Goal: Task Accomplishment & Management: Manage account settings

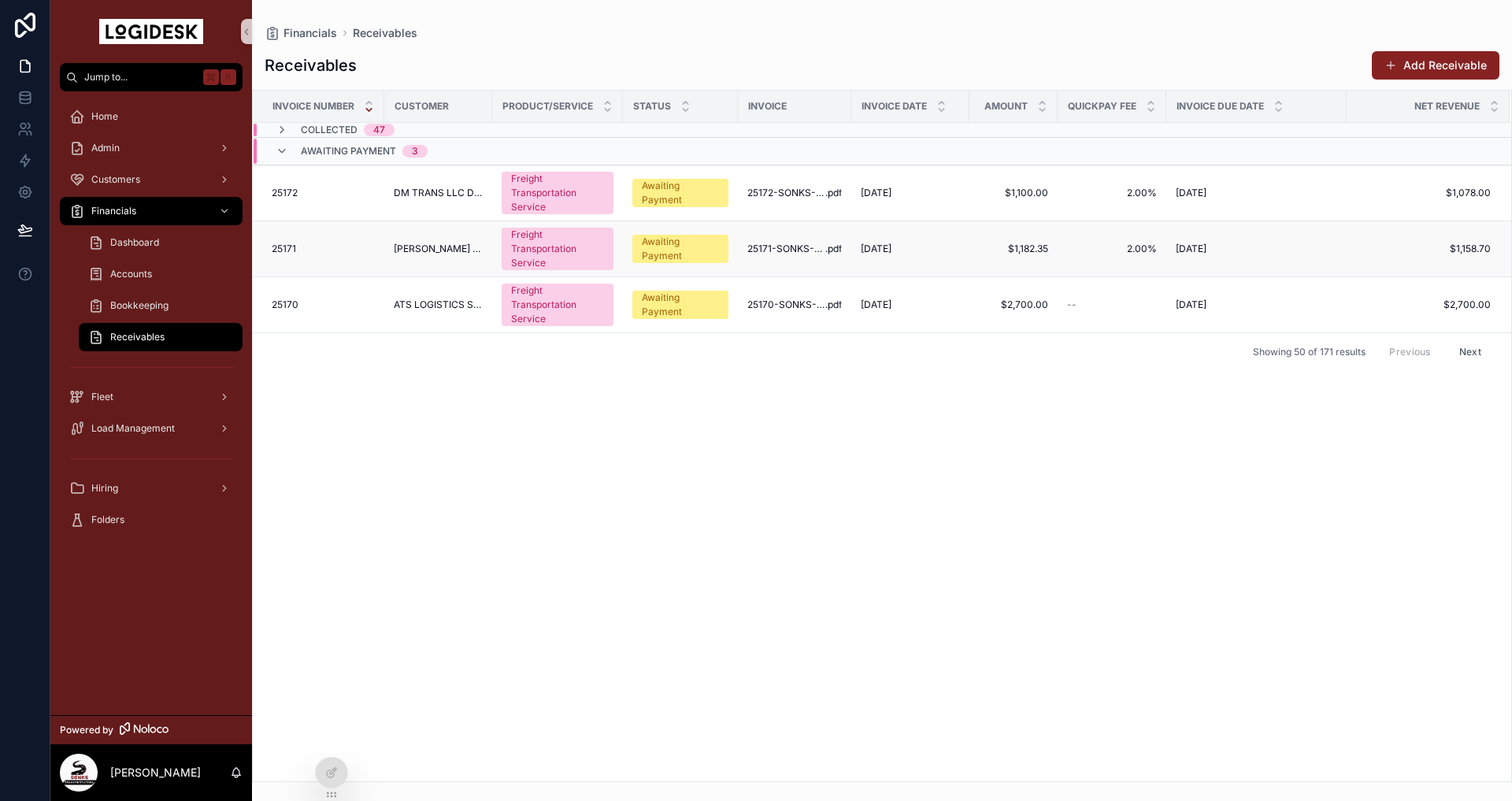
click at [398, 256] on td "[PERSON_NAME] COMPANY INC." at bounding box center [438, 250] width 108 height 56
click at [395, 252] on span "[PERSON_NAME] COMPANY INC." at bounding box center [438, 249] width 89 height 13
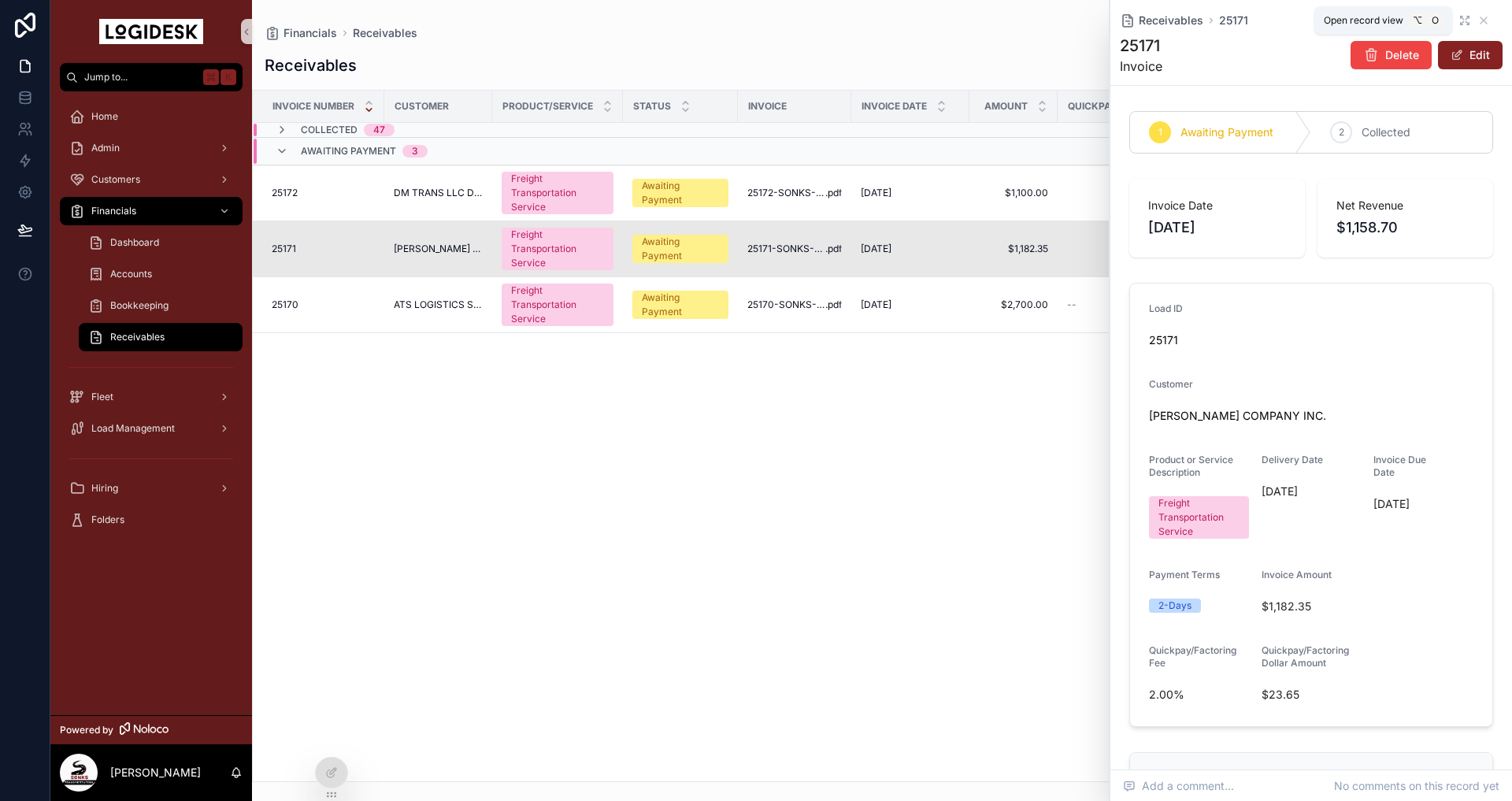
click at [1463, 22] on icon "scrollable content" at bounding box center [1463, 23] width 3 height 3
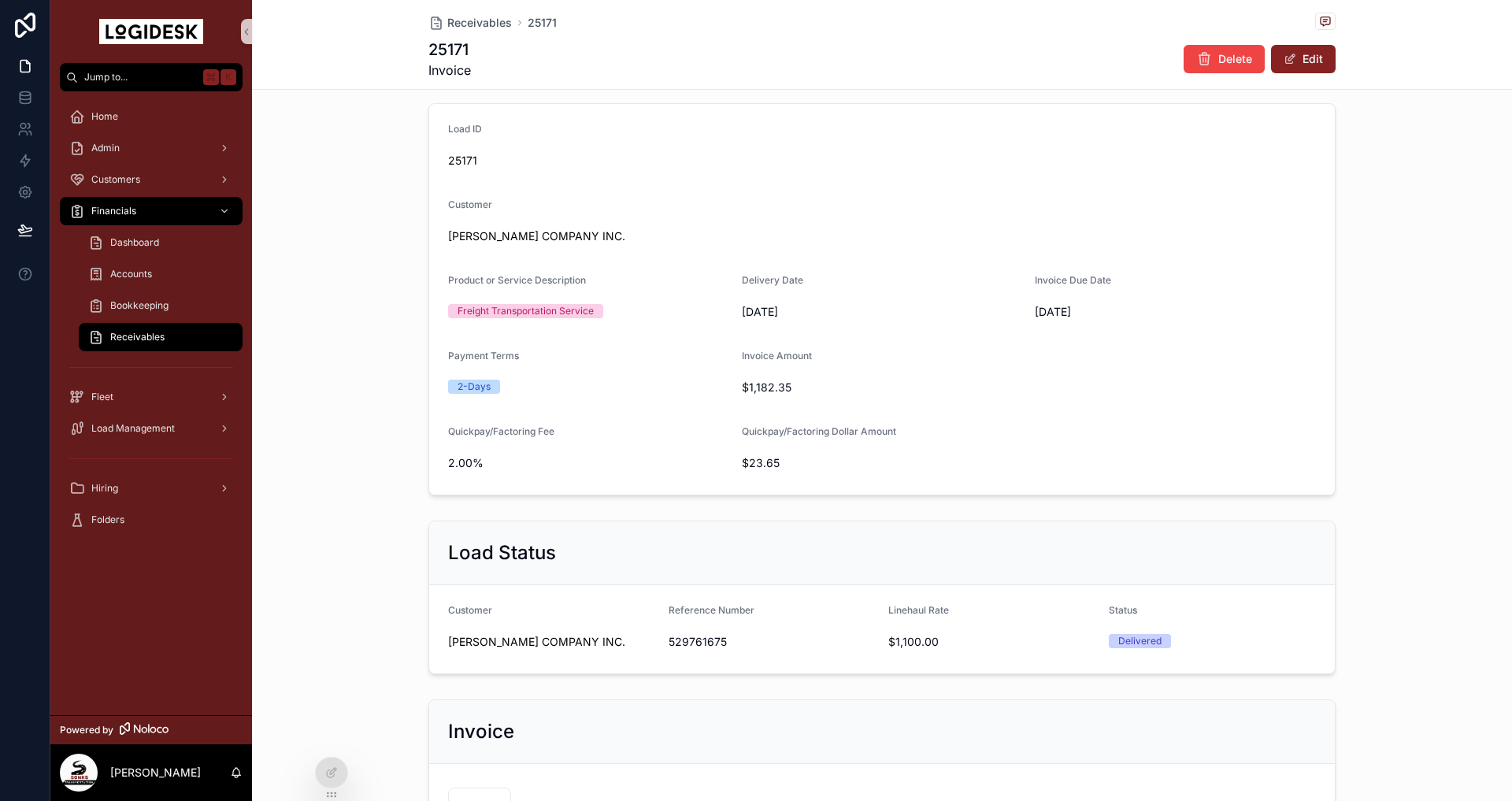
scroll to position [365, 0]
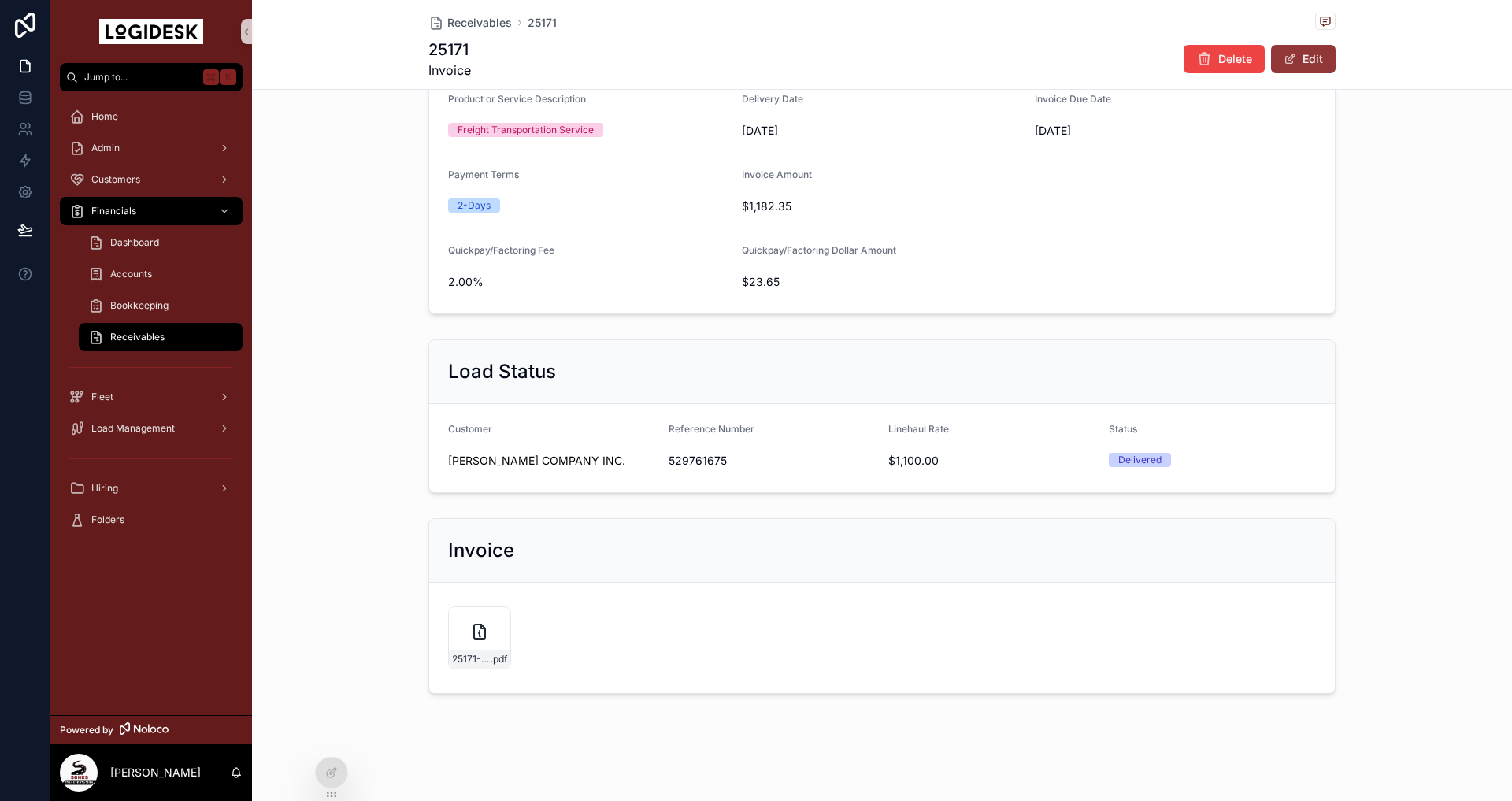
click at [1299, 67] on button "Edit" at bounding box center [1303, 59] width 65 height 28
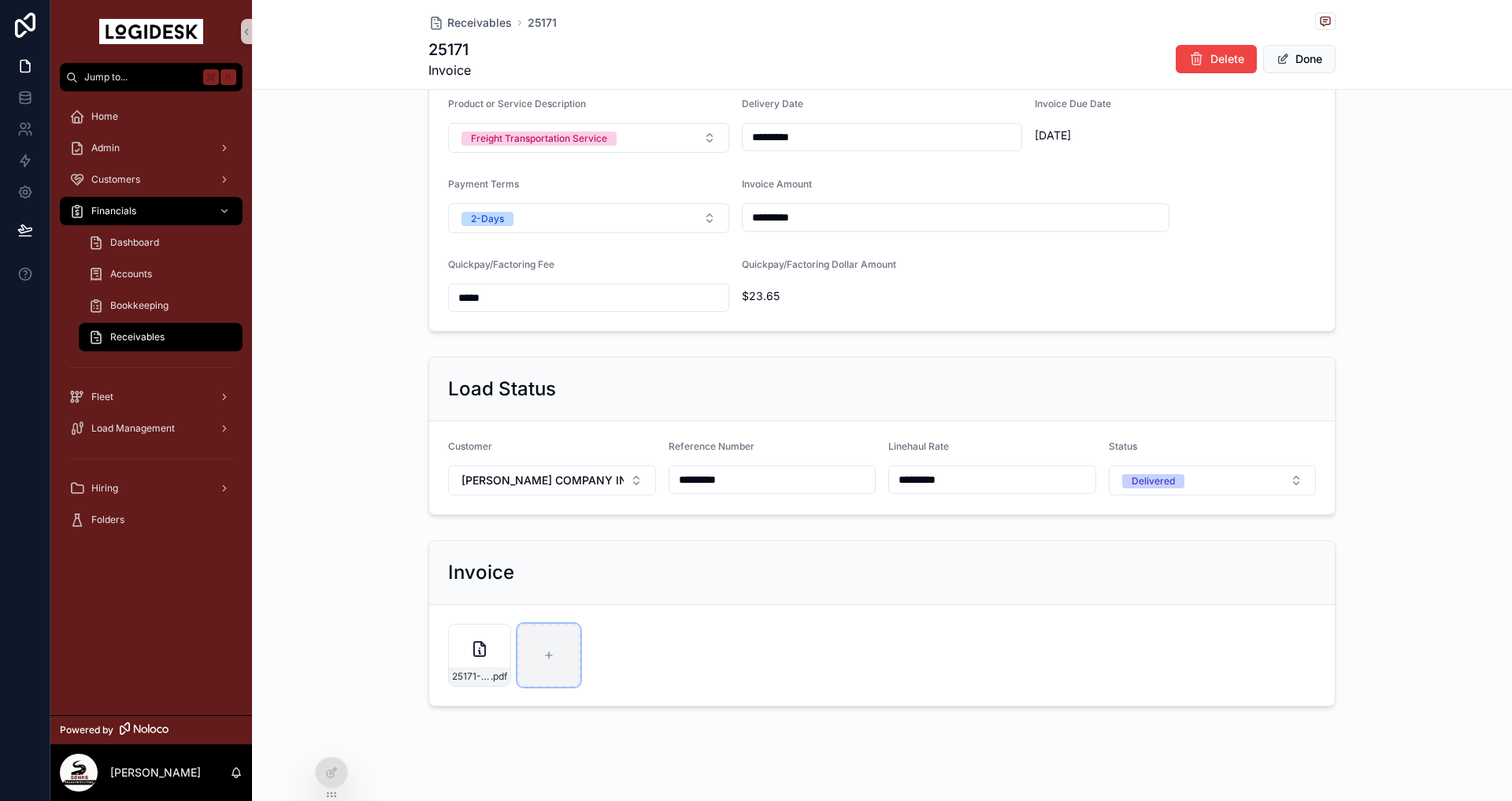
click at [551, 660] on div "scrollable content" at bounding box center [549, 655] width 63 height 63
type input "**********"
click at [1301, 62] on button "Done" at bounding box center [1299, 59] width 72 height 28
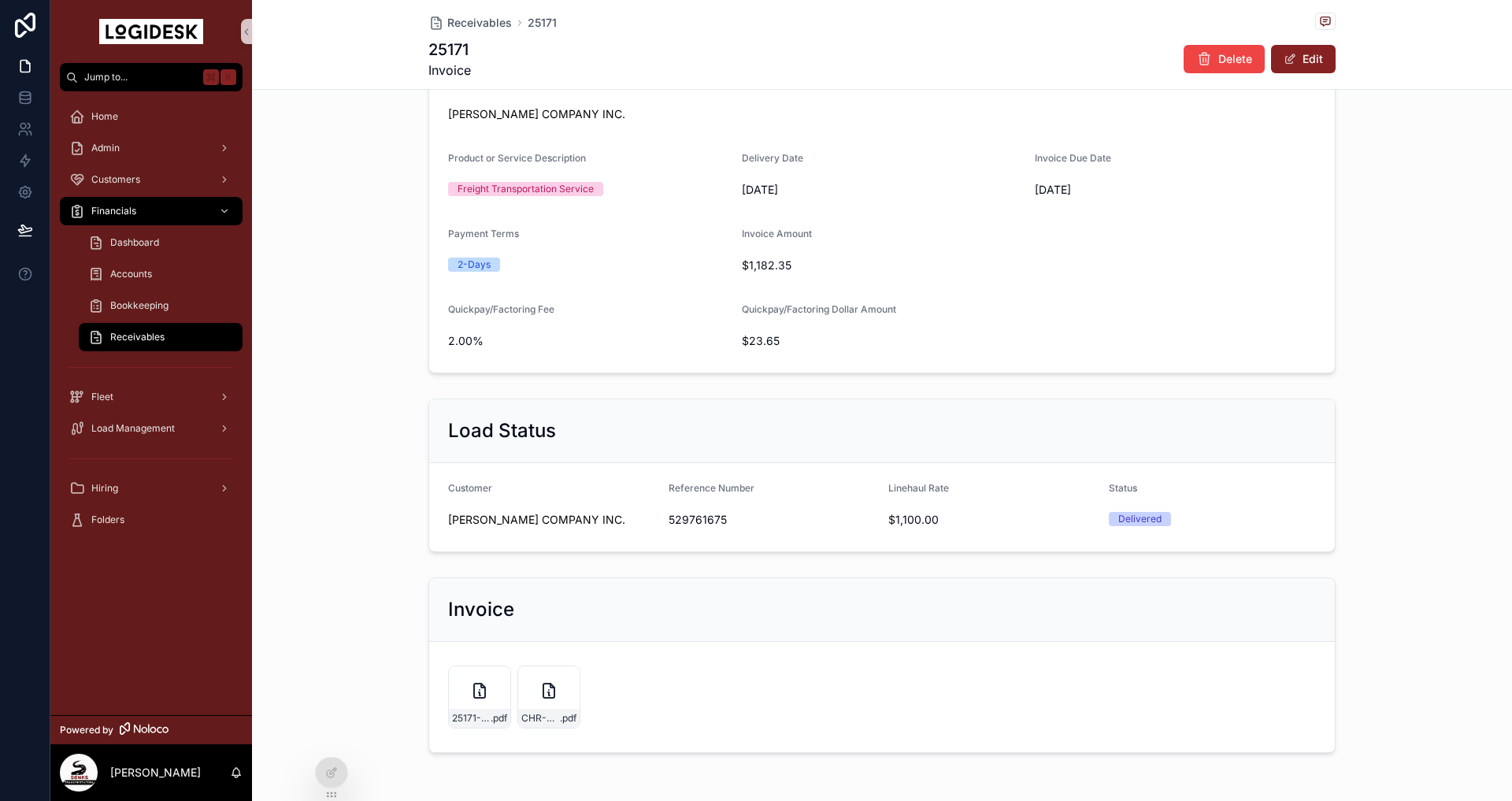
scroll to position [365, 0]
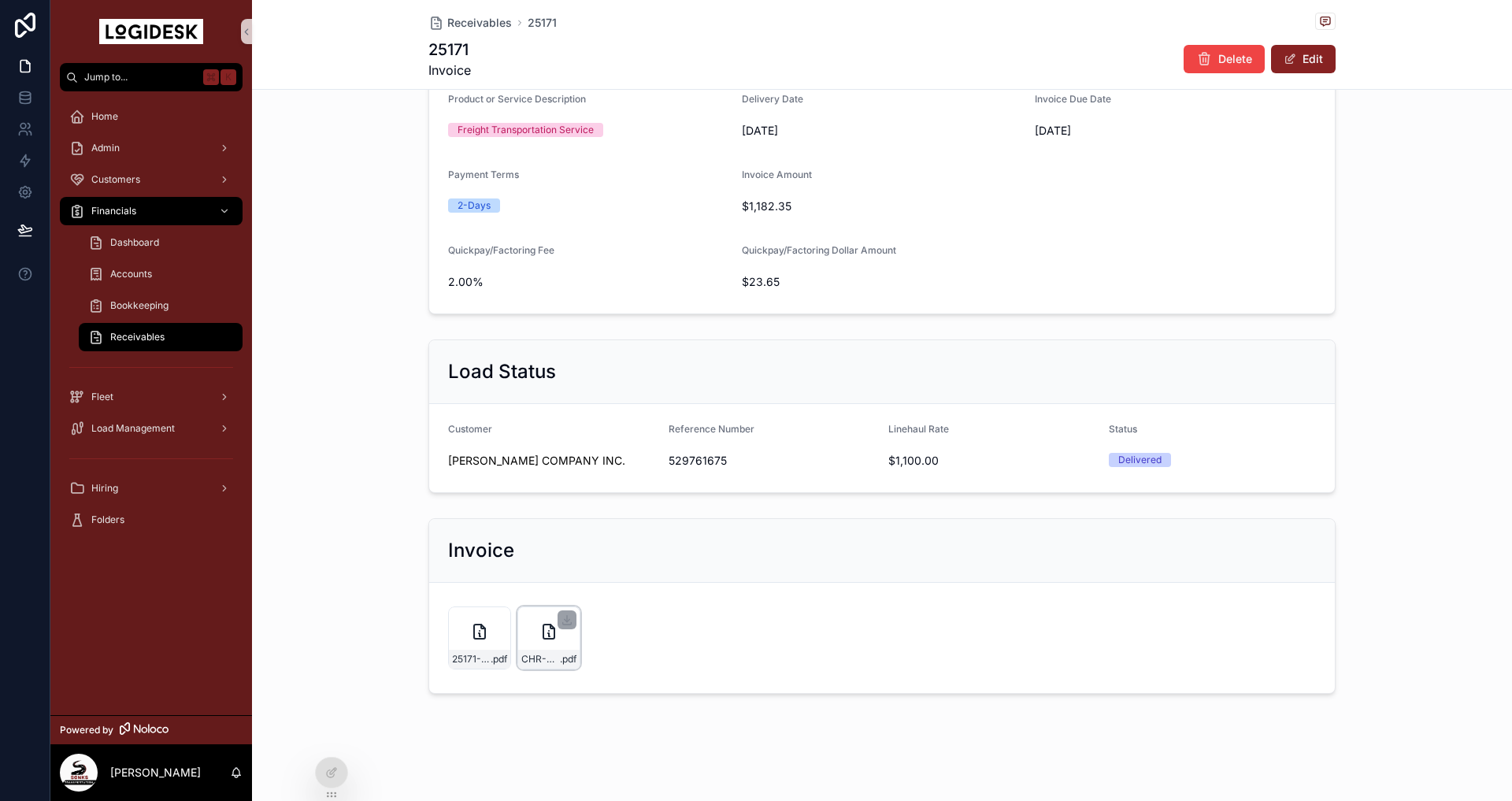
click at [533, 635] on div "CHR-Remittance-1,158.70---9-30-25 .pdf" at bounding box center [549, 637] width 63 height 63
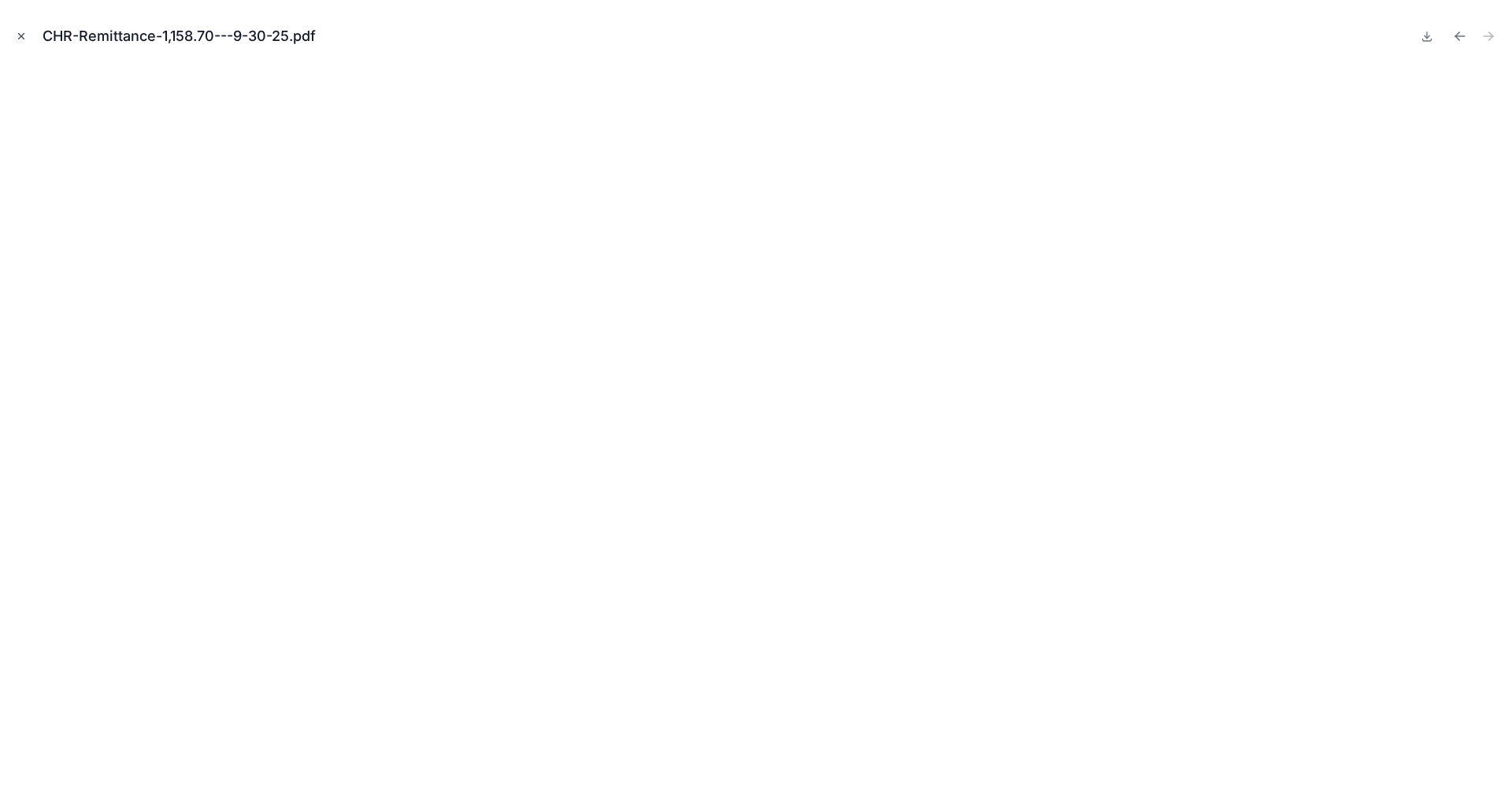
click at [17, 36] on icon "Close modal" at bounding box center [20, 36] width 11 height 11
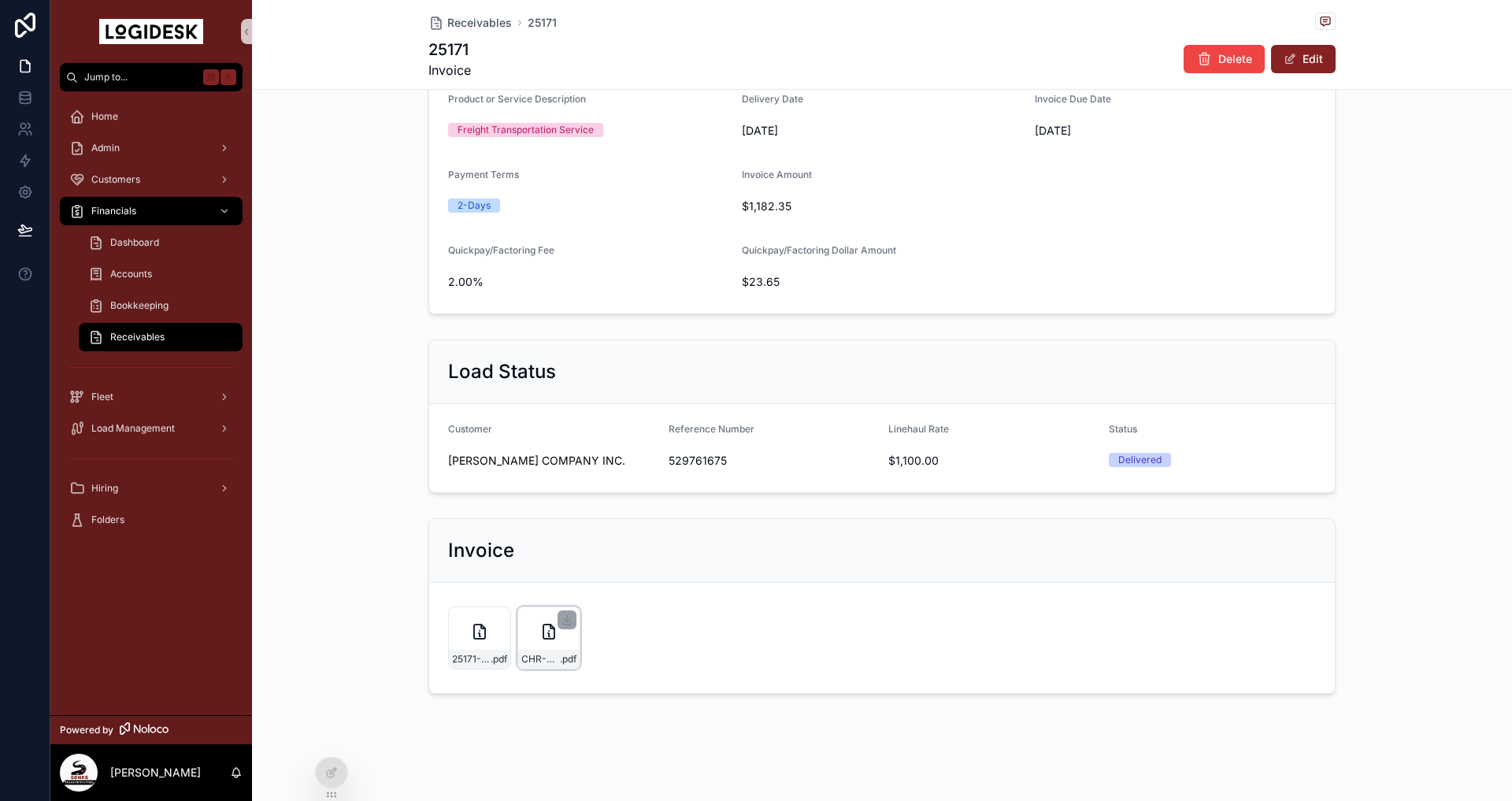
click at [551, 643] on div "CHR-Remittance-1,158.70---9-30-25 .pdf" at bounding box center [549, 637] width 63 height 63
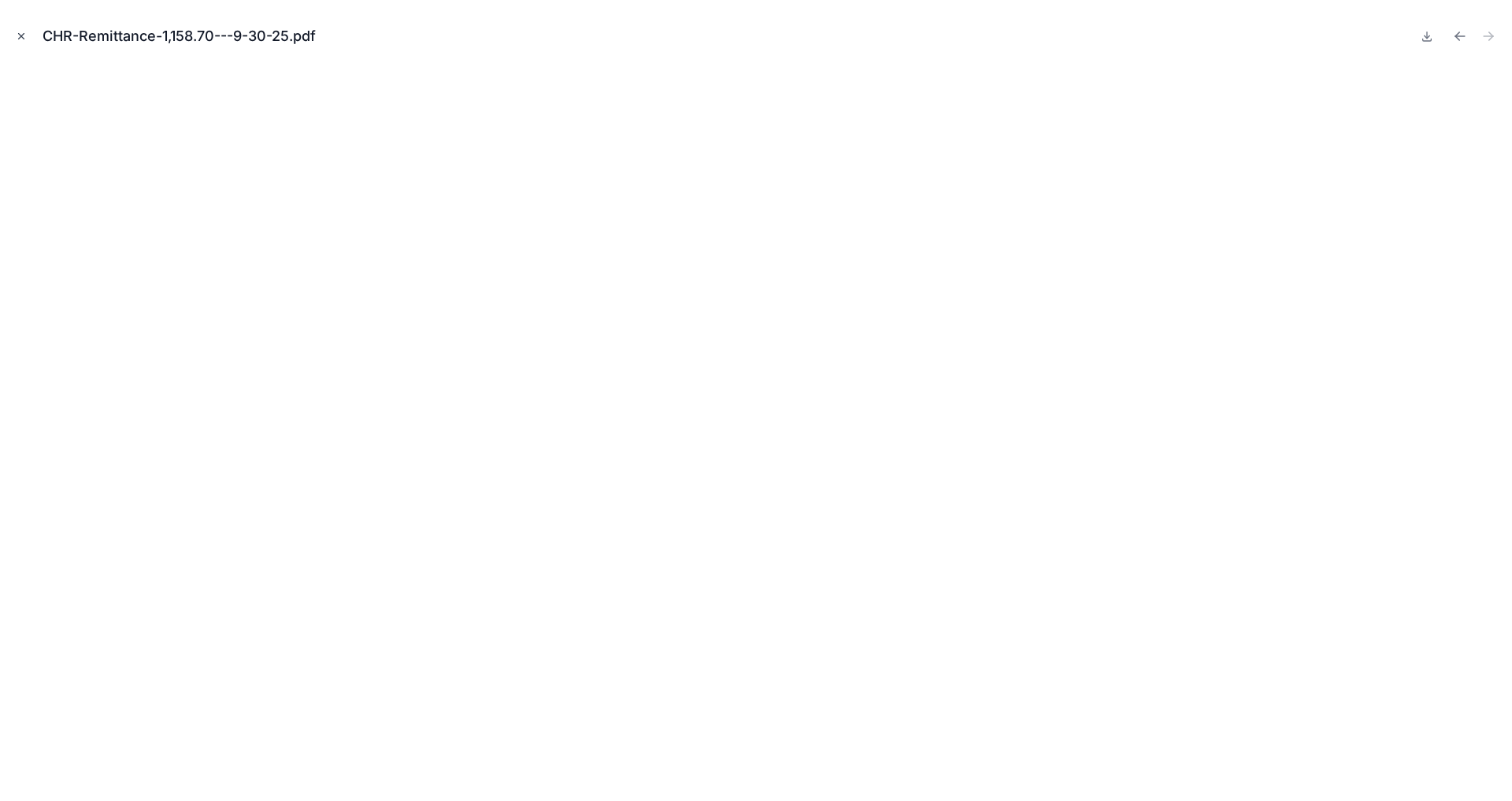
drag, startPoint x: 20, startPoint y: 449, endPoint x: 20, endPoint y: 36, distance: 413.0
click at [20, 36] on icon "Close modal" at bounding box center [21, 37] width 5 height 5
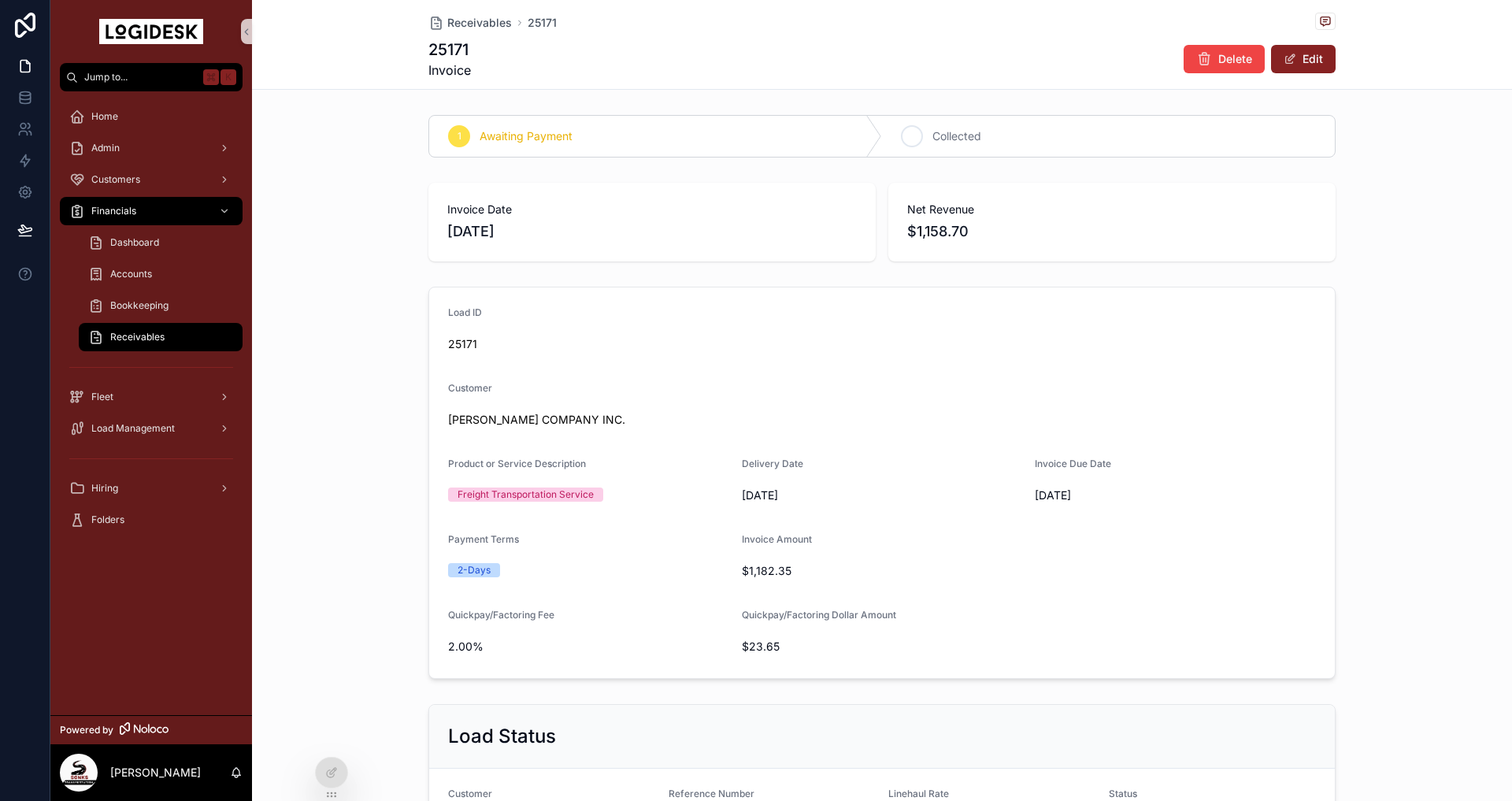
click at [1004, 141] on div "2 Collected" at bounding box center [1108, 136] width 453 height 41
click at [126, 340] on span "Receivables" at bounding box center [137, 337] width 55 height 13
